Goal: Transaction & Acquisition: Purchase product/service

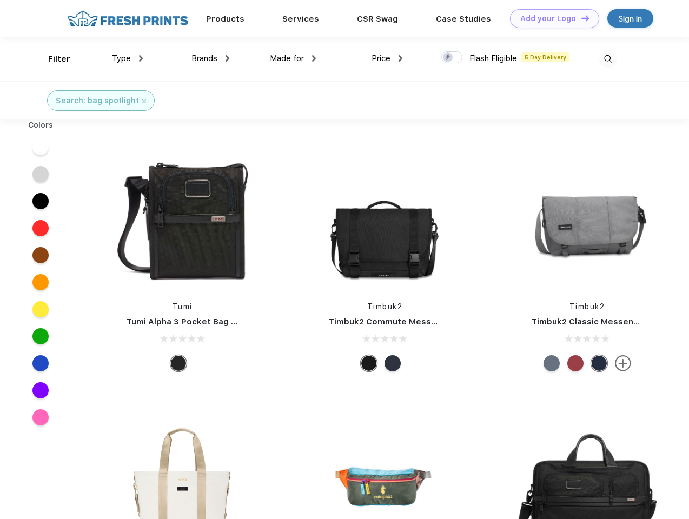
click at [550, 18] on link "Add your Logo Design Tool" at bounding box center [554, 18] width 89 height 19
click at [0, 0] on div "Design Tool" at bounding box center [0, 0] width 0 height 0
click at [580, 18] on link "Add your Logo Design Tool" at bounding box center [554, 18] width 89 height 19
click at [52, 59] on div "Filter" at bounding box center [59, 59] width 22 height 12
click at [128, 58] on span "Type" at bounding box center [121, 59] width 19 height 10
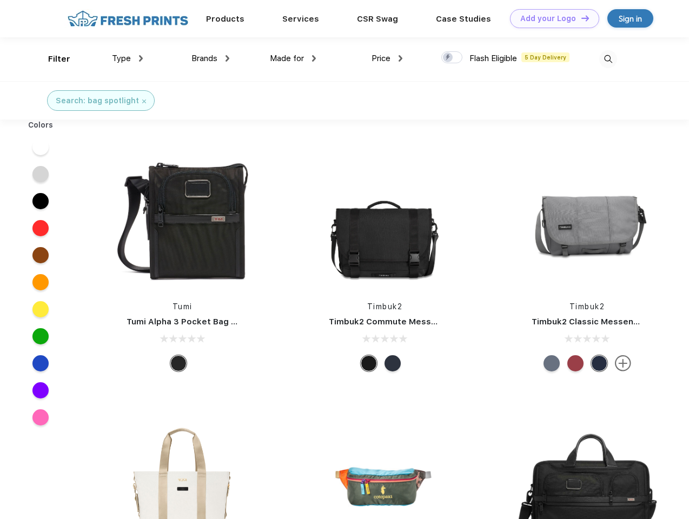
click at [210, 58] on span "Brands" at bounding box center [204, 59] width 26 height 10
click at [293, 58] on span "Made for" at bounding box center [287, 59] width 34 height 10
click at [387, 58] on span "Price" at bounding box center [380, 59] width 19 height 10
click at [452, 58] on div at bounding box center [451, 57] width 21 height 12
click at [448, 58] on input "checkbox" at bounding box center [444, 54] width 7 height 7
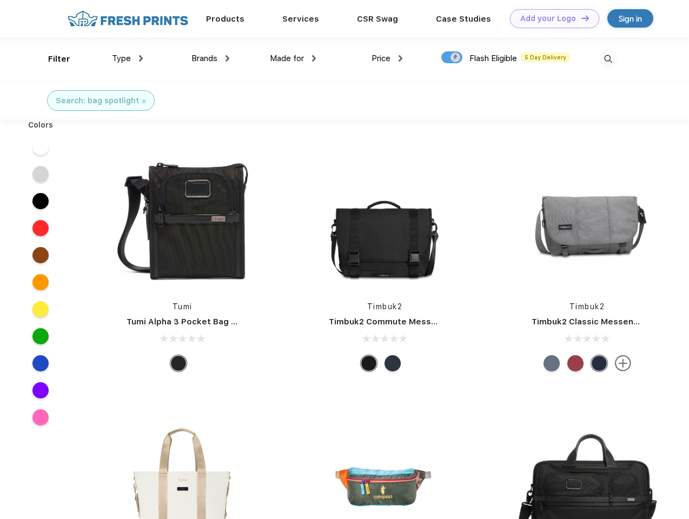
click at [607, 59] on img at bounding box center [608, 59] width 18 height 18
